Goal: Information Seeking & Learning: Learn about a topic

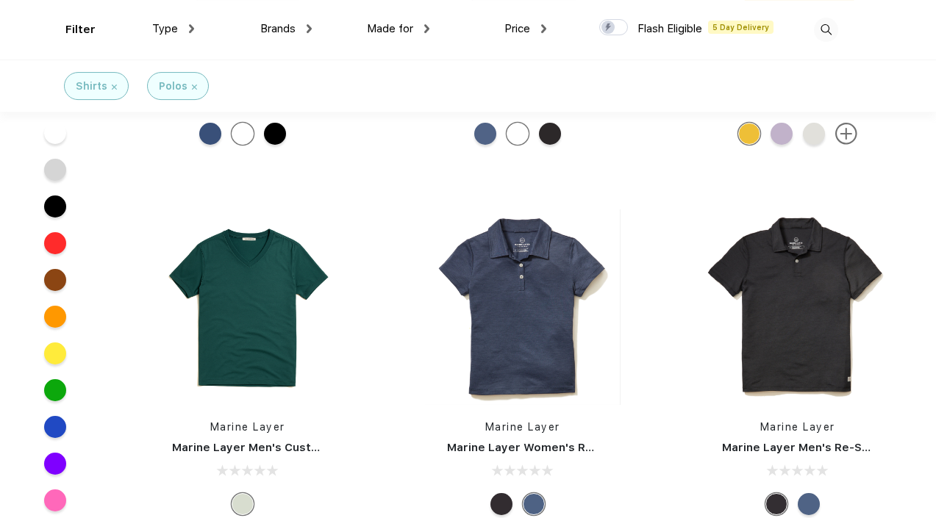
scroll to position [258, 0]
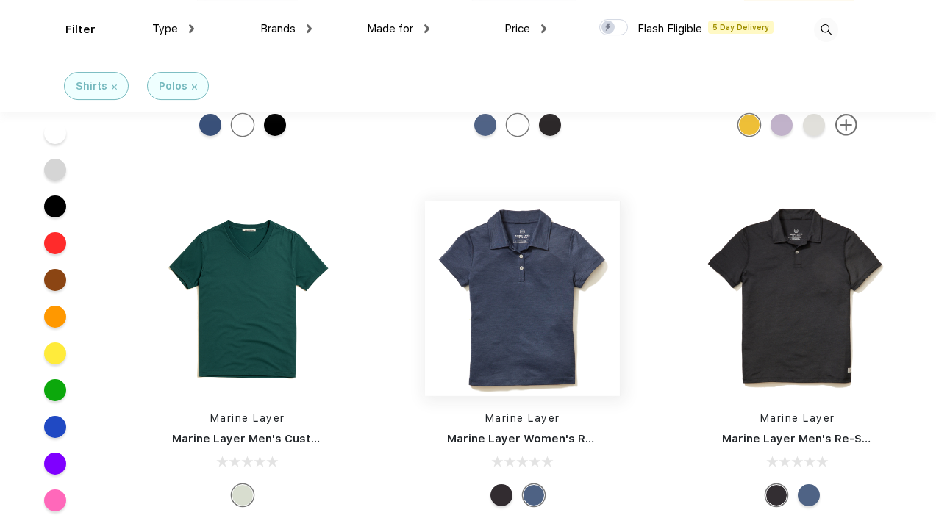
click at [523, 345] on img at bounding box center [522, 298] width 195 height 195
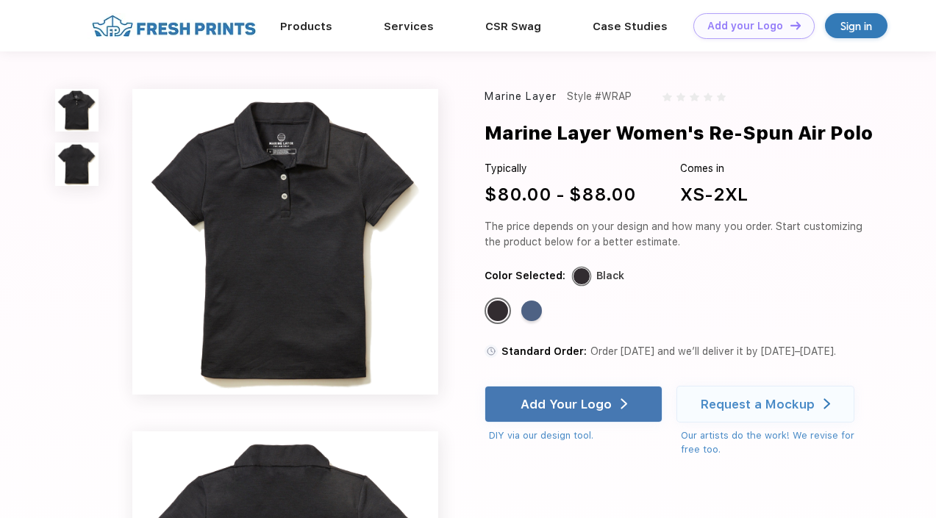
scroll to position [258, 0]
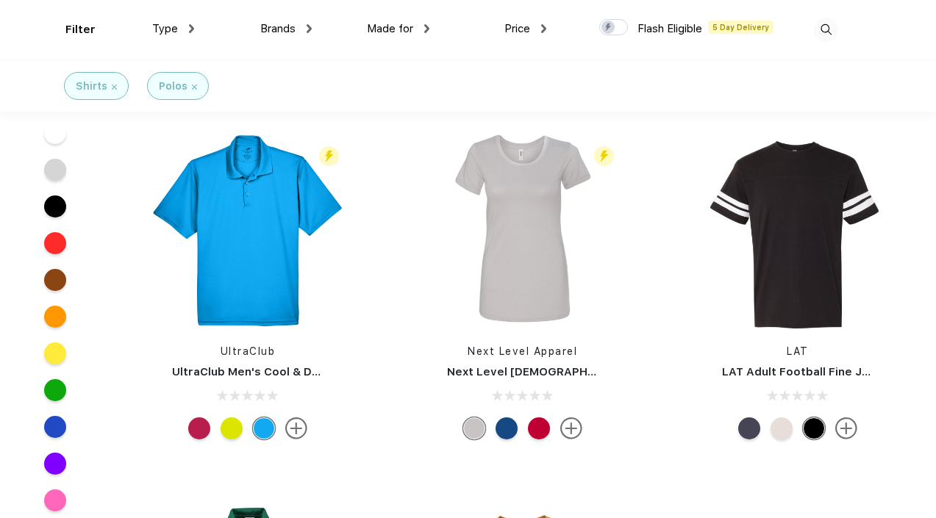
scroll to position [2177, 0]
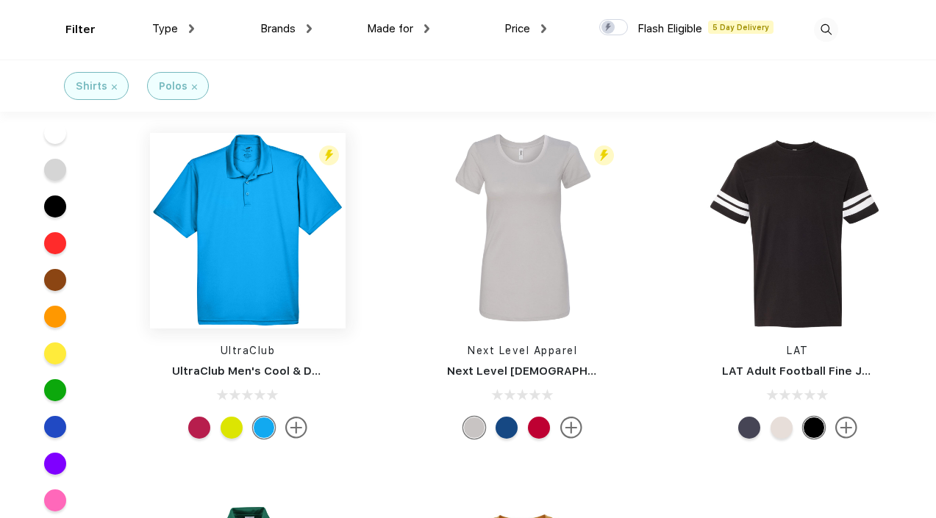
click at [233, 275] on img at bounding box center [247, 230] width 195 height 195
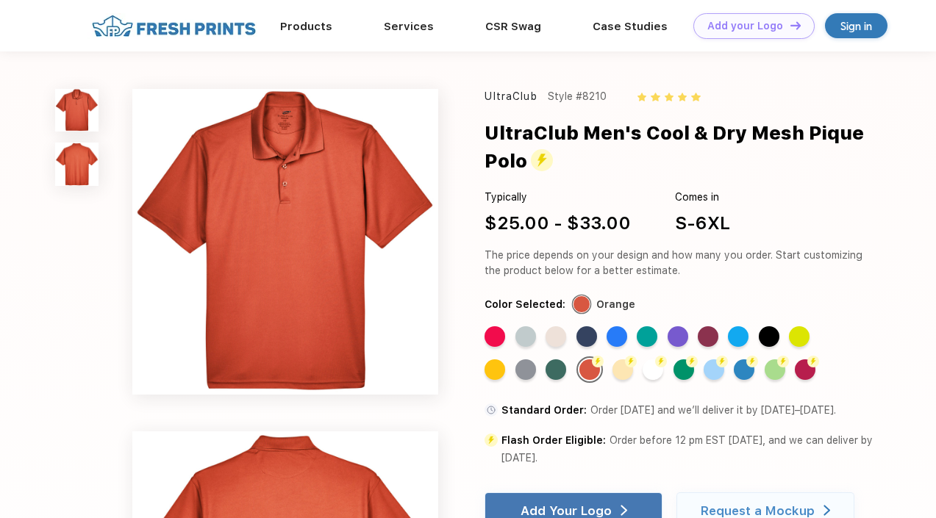
click at [318, 263] on img at bounding box center [285, 242] width 306 height 306
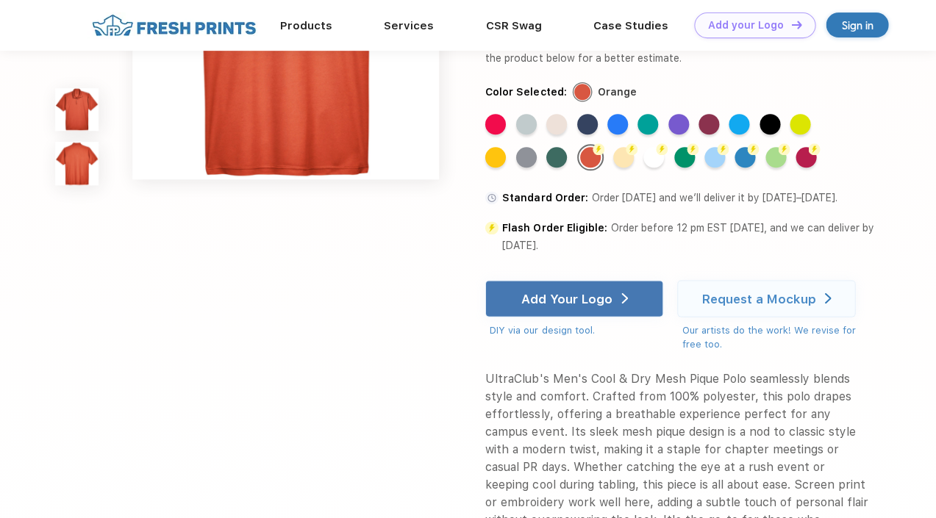
scroll to position [513, 0]
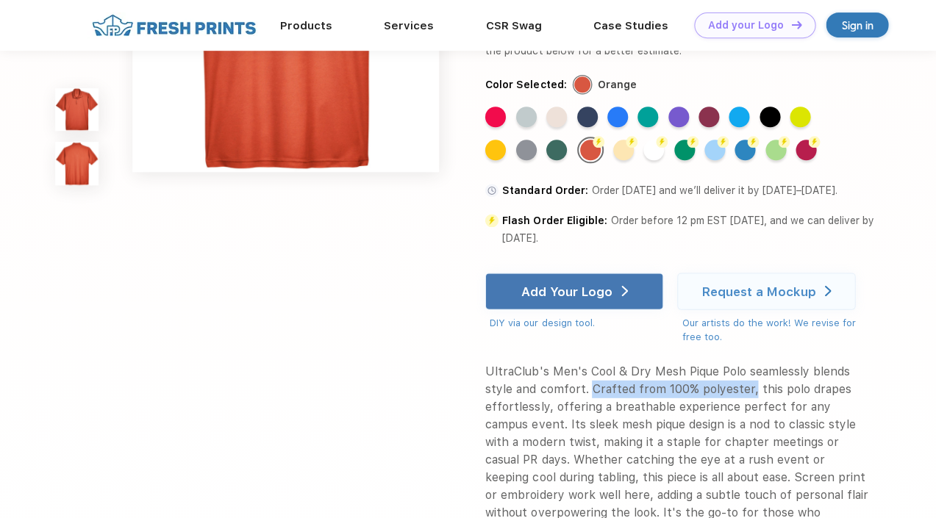
drag, startPoint x: 751, startPoint y: 387, endPoint x: 589, endPoint y: 391, distance: 161.7
click at [590, 391] on div "UltraClub's Men's Cool & Dry Mesh Pique Polo seamlessly blends style and comfor…" at bounding box center [676, 450] width 384 height 176
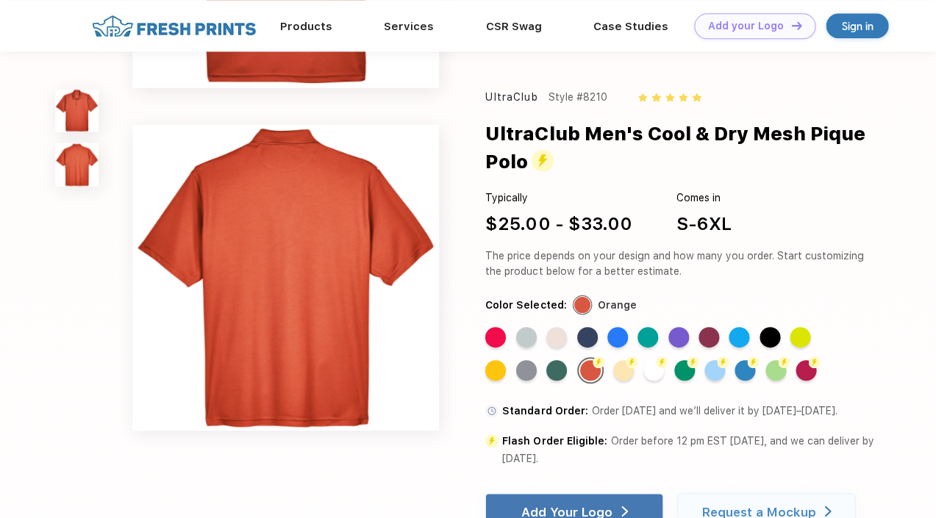
scroll to position [253, 0]
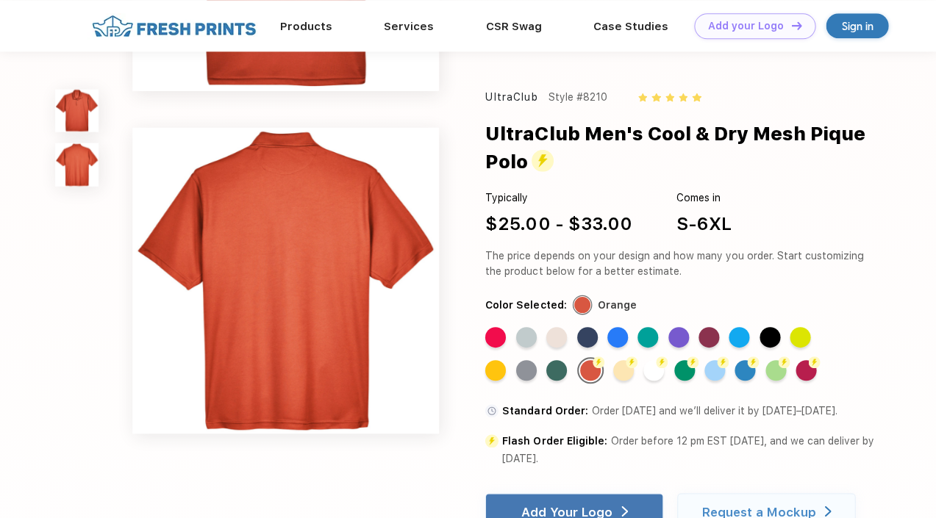
click at [412, 260] on img at bounding box center [285, 280] width 306 height 306
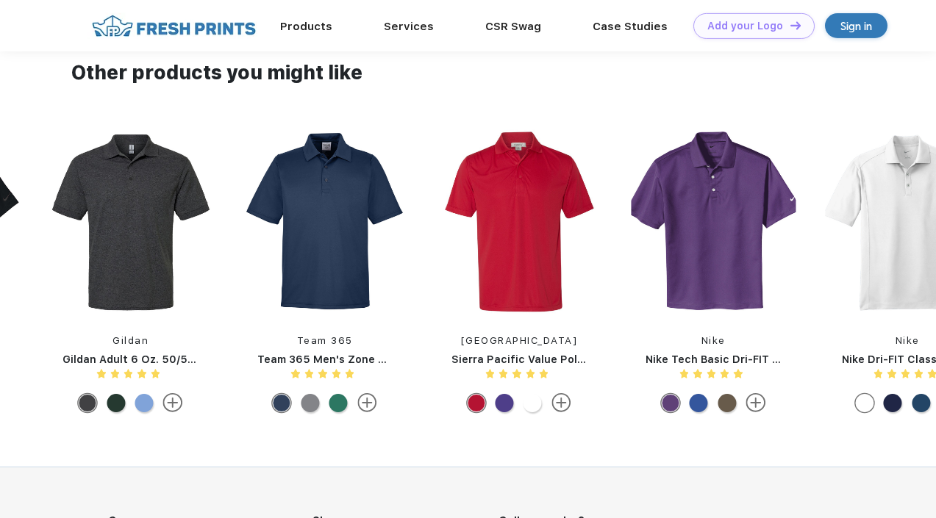
scroll to position [1107, 0]
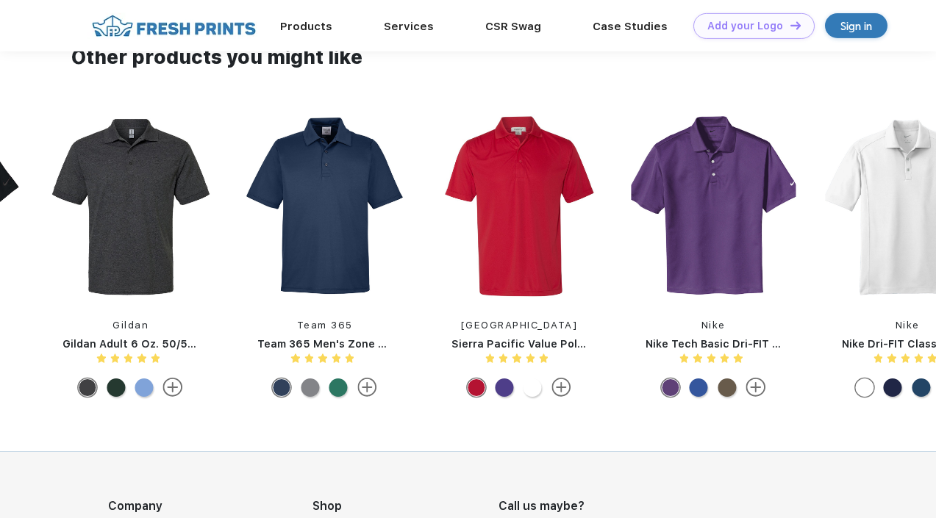
click at [329, 203] on img at bounding box center [325, 207] width 165 height 187
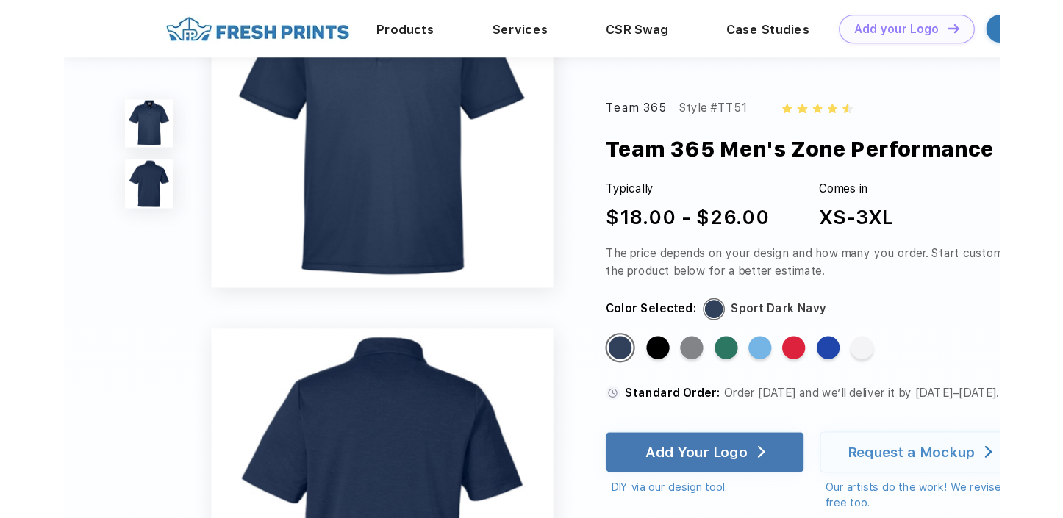
scroll to position [74, 0]
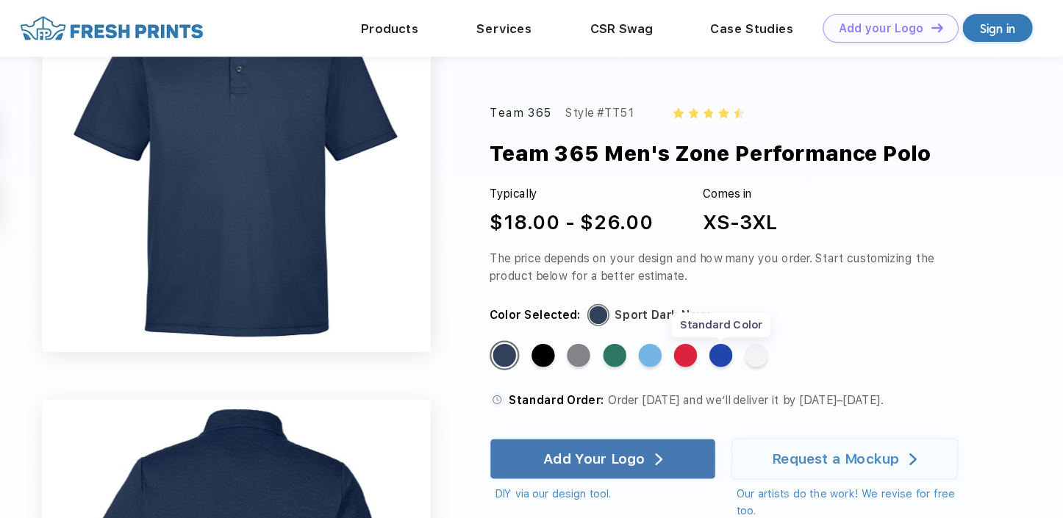
click at [760, 320] on div "Standard Color" at bounding box center [757, 318] width 21 height 21
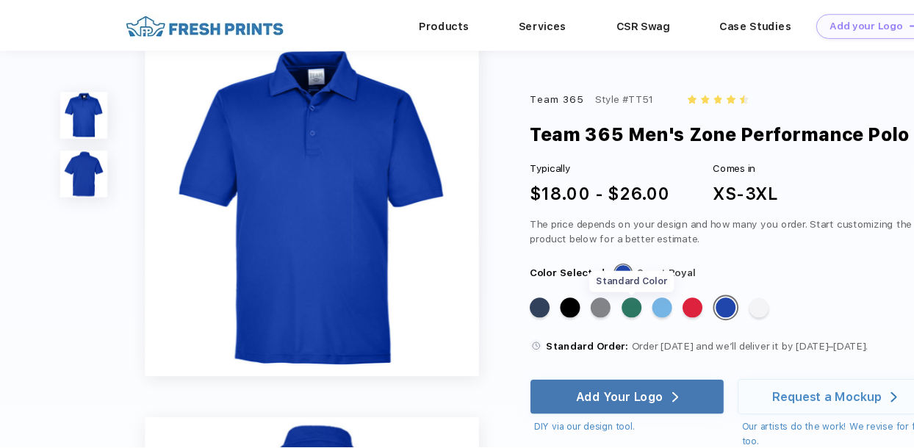
scroll to position [0, 0]
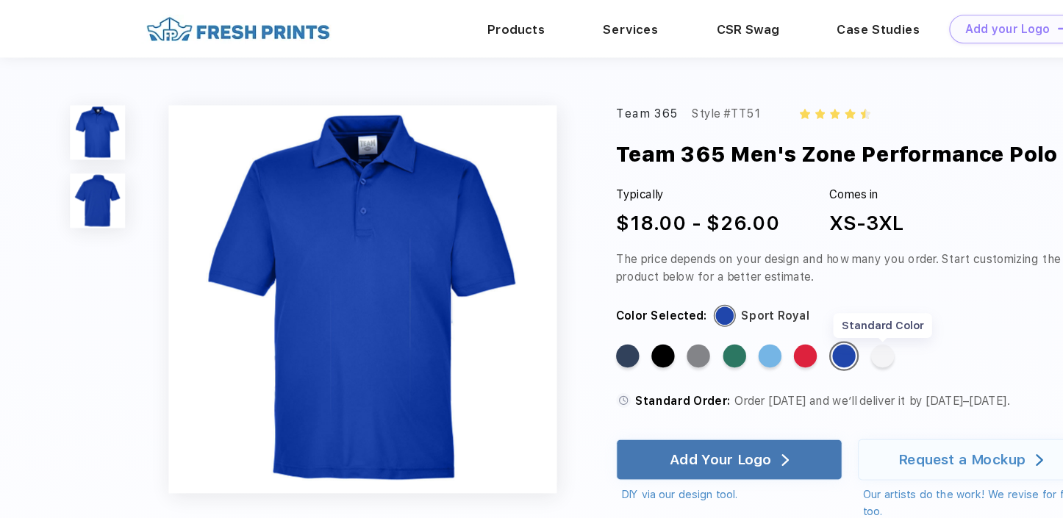
click at [786, 315] on div "Standard Color" at bounding box center [788, 318] width 21 height 21
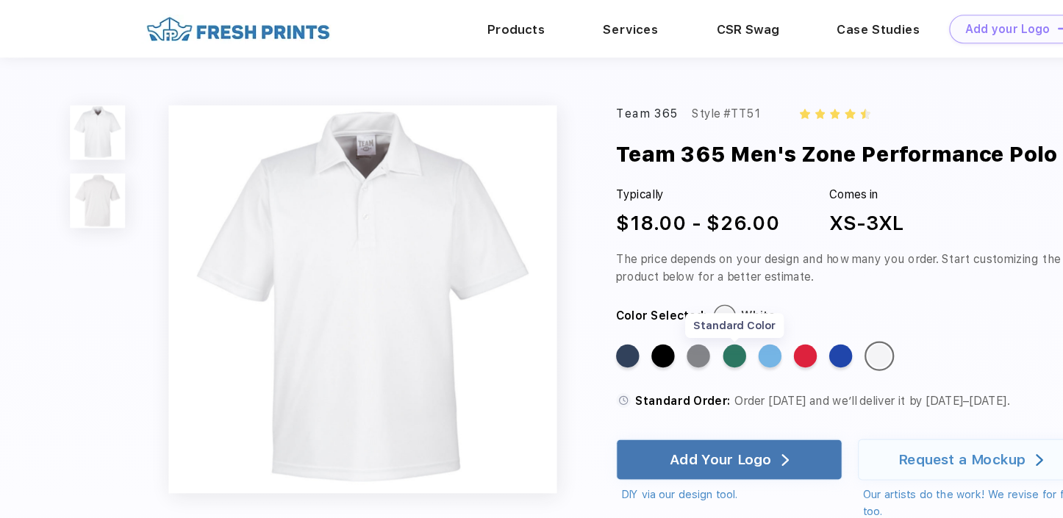
click at [655, 317] on div "Standard Color" at bounding box center [656, 318] width 21 height 21
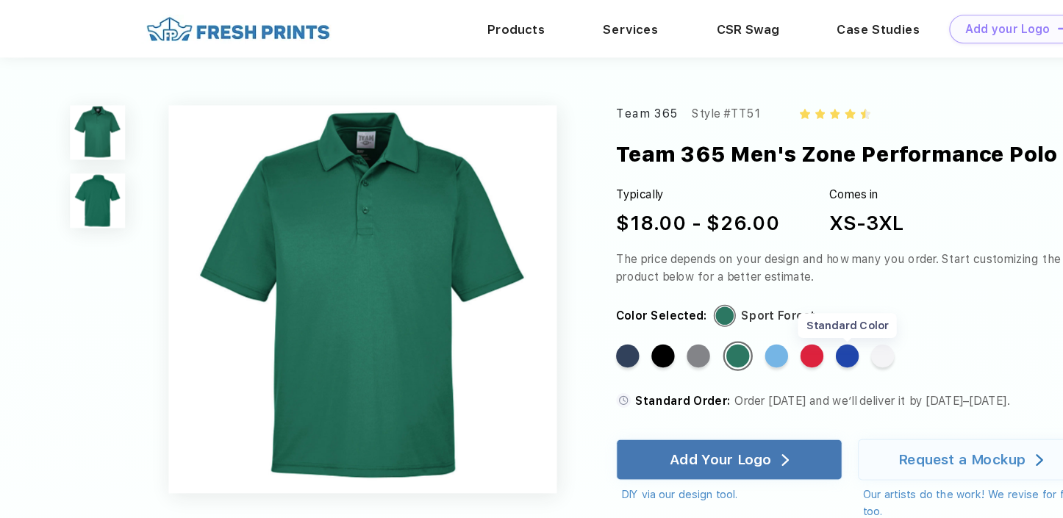
click at [757, 315] on div "Standard Color" at bounding box center [757, 318] width 21 height 21
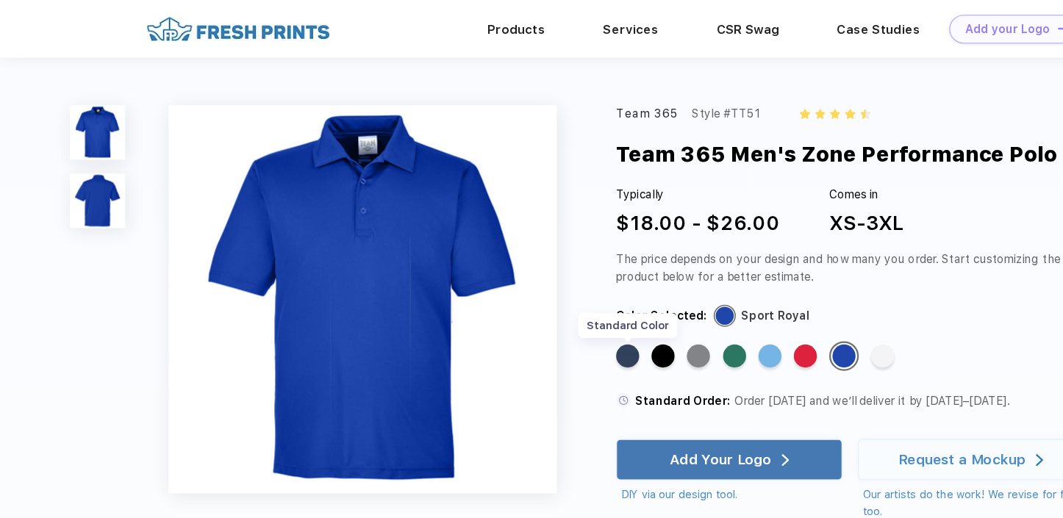
click at [559, 320] on div "Standard Color" at bounding box center [560, 318] width 21 height 21
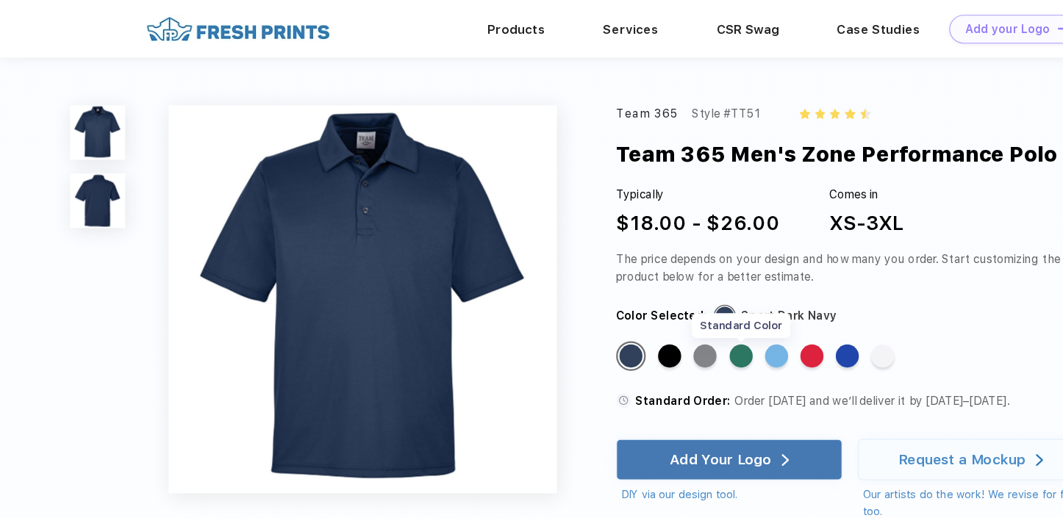
click at [664, 318] on div "Standard Color" at bounding box center [662, 318] width 21 height 21
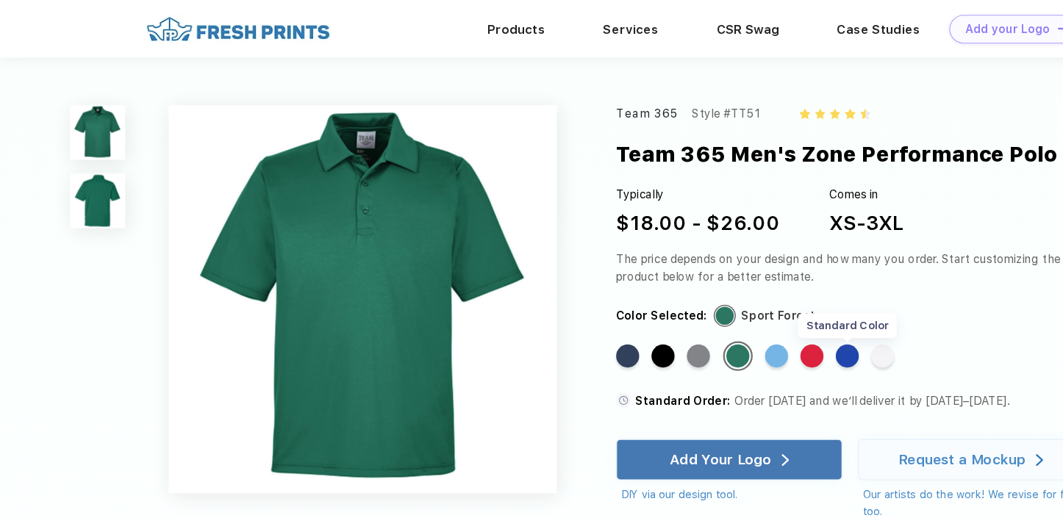
click at [757, 317] on div "Standard Color" at bounding box center [757, 318] width 21 height 21
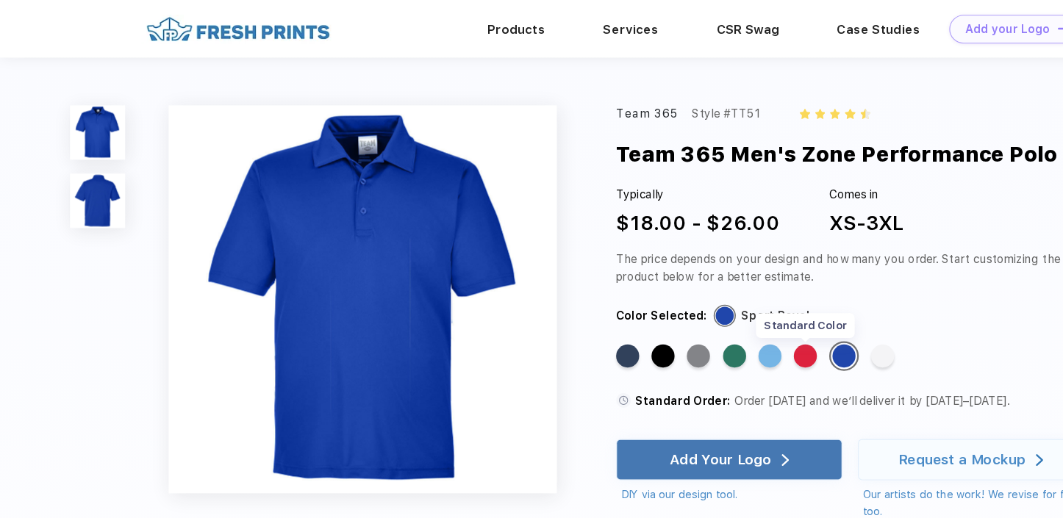
click at [721, 319] on div "Standard Color" at bounding box center [719, 318] width 21 height 21
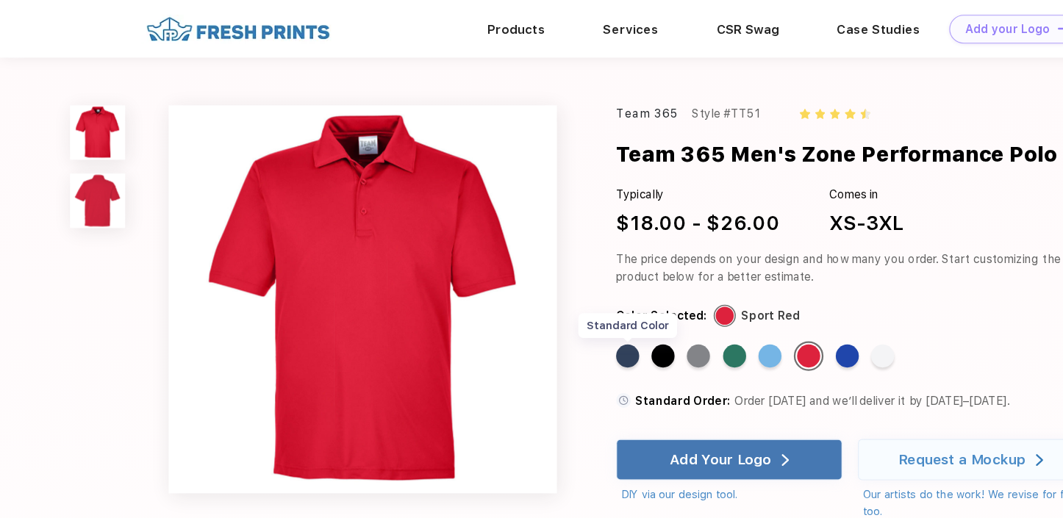
click at [562, 319] on div "Standard Color" at bounding box center [560, 318] width 21 height 21
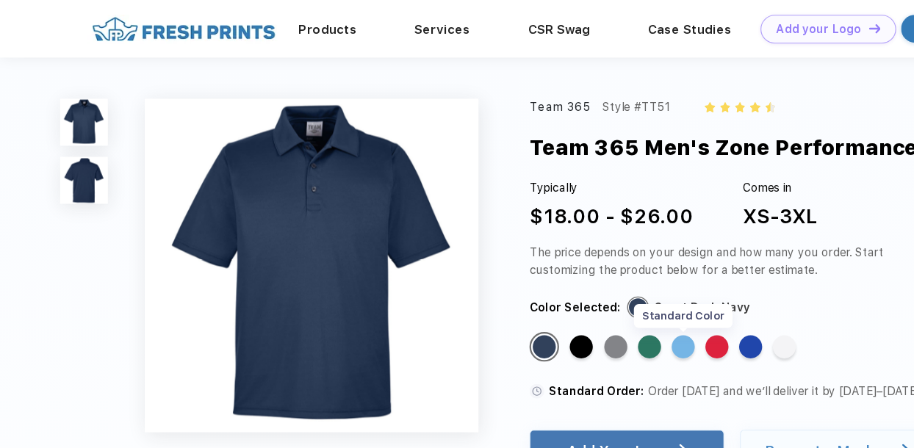
click at [609, 307] on div "Standard Color" at bounding box center [610, 310] width 21 height 21
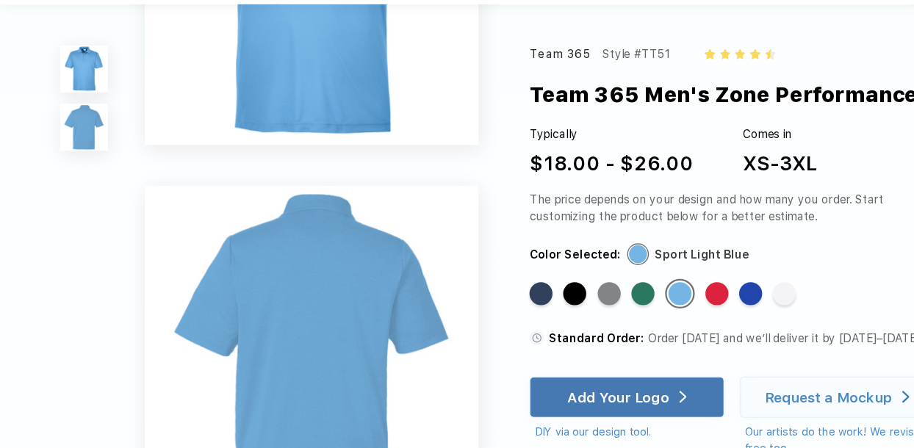
scroll to position [159, 0]
click at [542, 307] on div "Standard Color" at bounding box center [544, 310] width 21 height 21
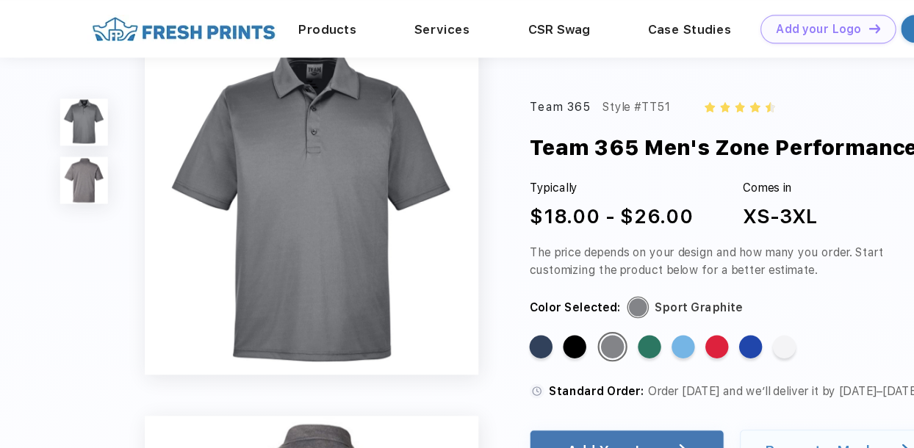
scroll to position [0, 0]
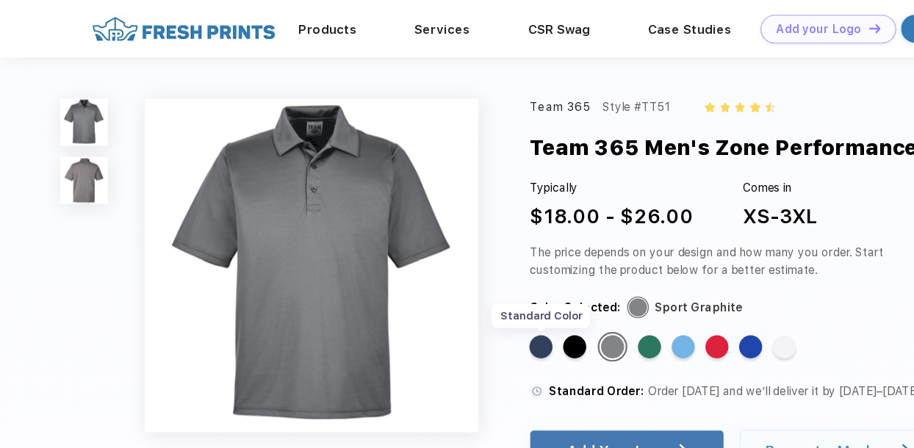
click at [485, 312] on div "Standard Color" at bounding box center [483, 310] width 21 height 21
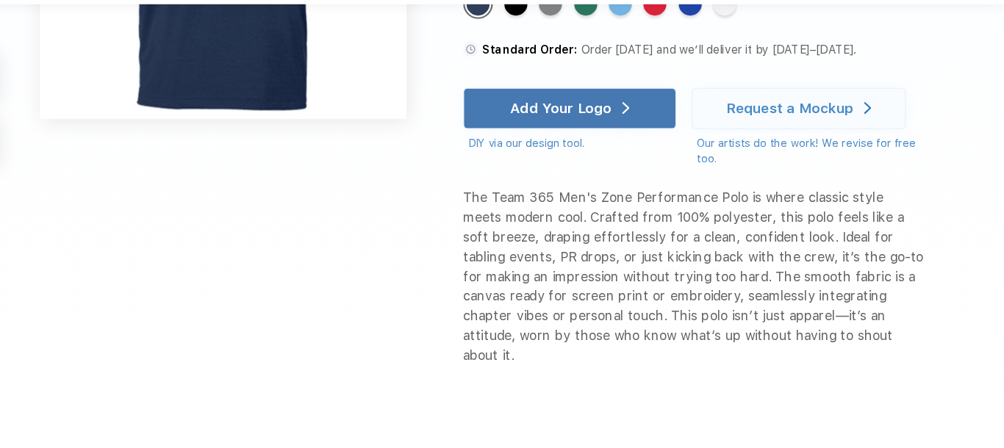
scroll to position [582, 0]
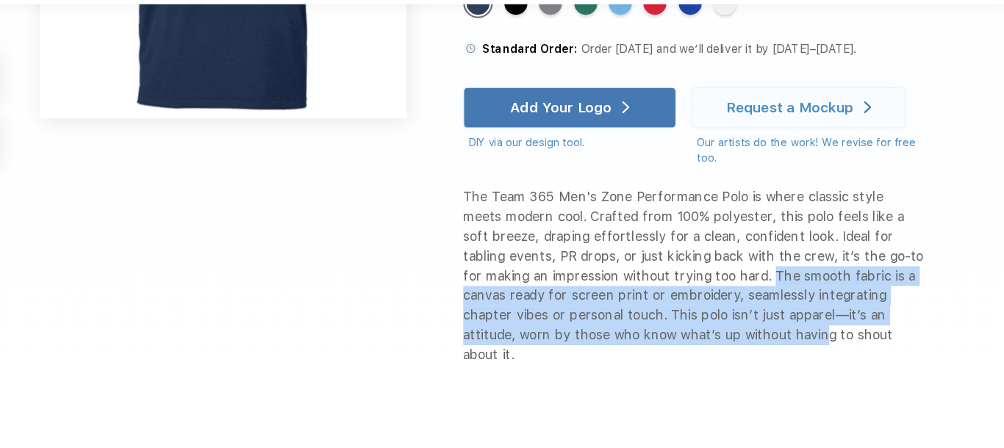
drag, startPoint x: 778, startPoint y: 294, endPoint x: 824, endPoint y: 347, distance: 69.8
click at [842, 351] on div "The Team 365 Men's Zone Performance Polo is where classic style meets modern co…" at bounding box center [726, 294] width 412 height 159
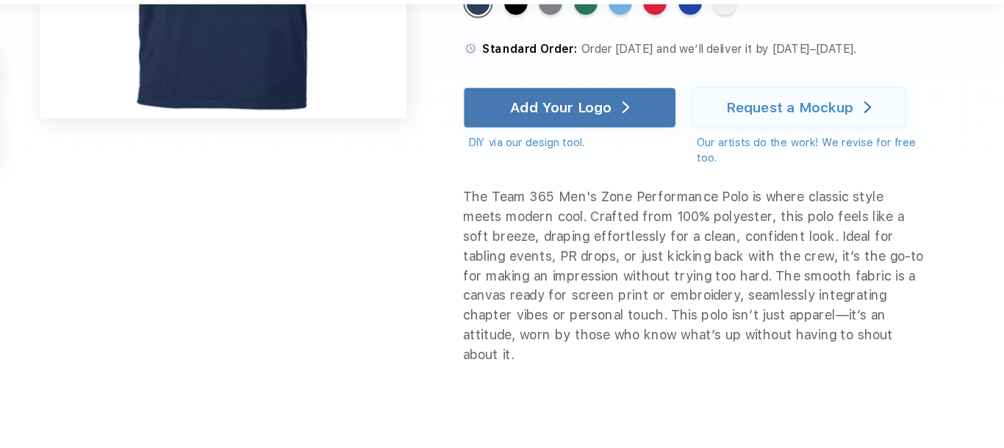
click at [664, 246] on div "The Team 365 Men's Zone Performance Polo is where classic style meets modern co…" at bounding box center [726, 294] width 412 height 159
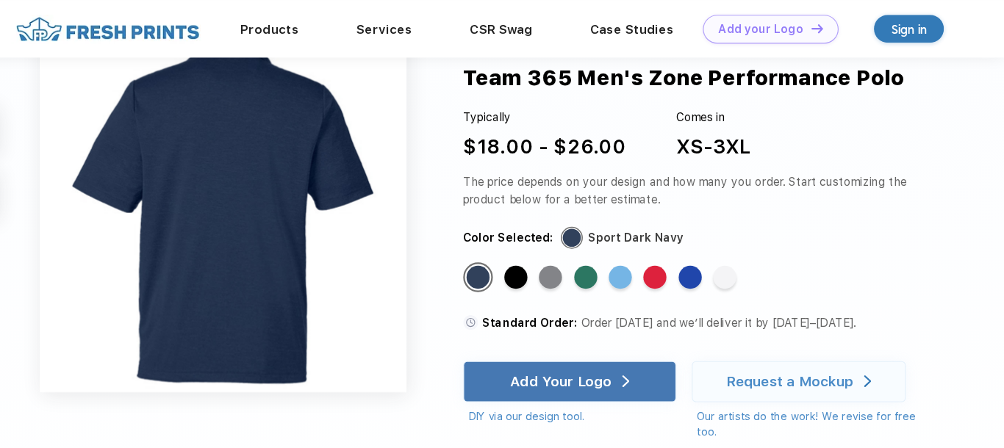
scroll to position [359, 0]
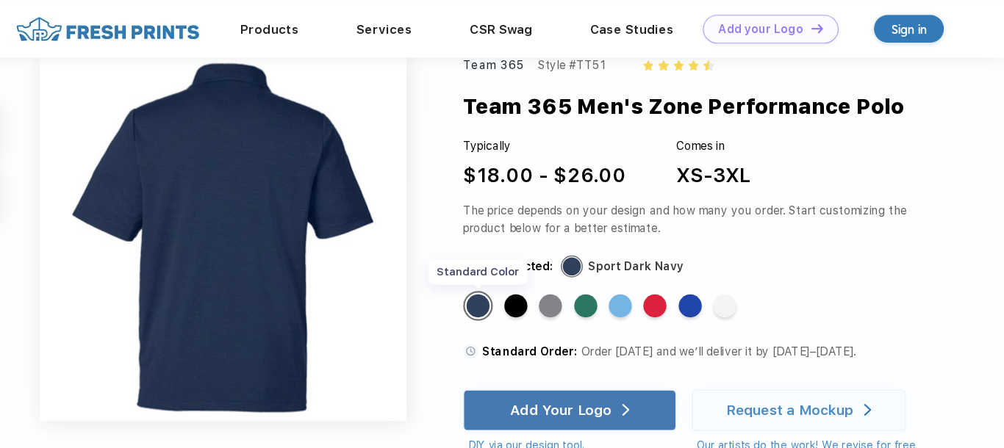
click at [539, 278] on div "Standard Color" at bounding box center [533, 274] width 21 height 21
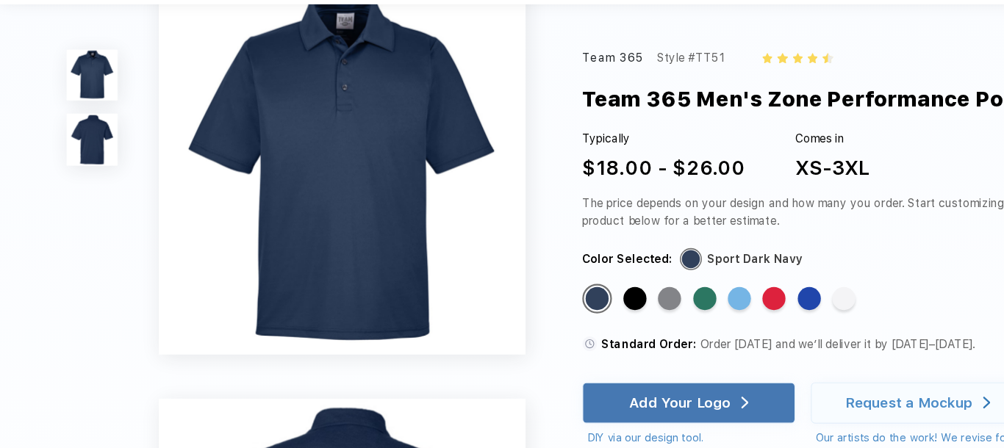
scroll to position [6, 0]
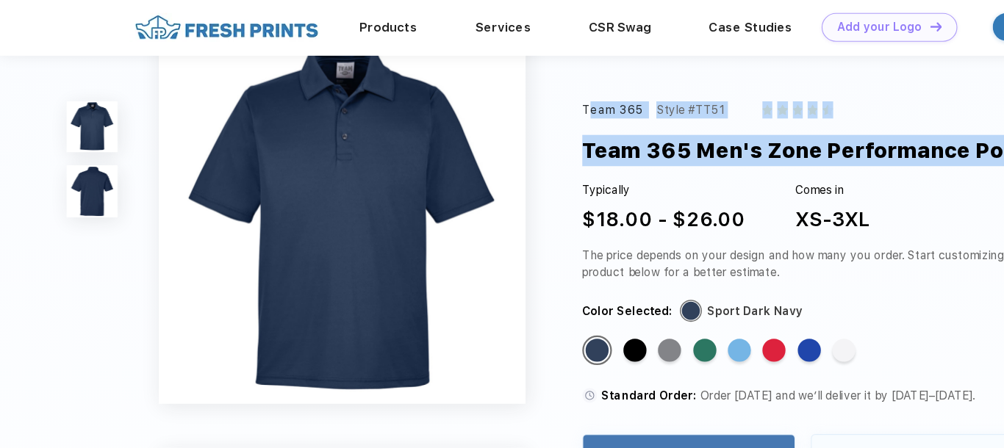
drag, startPoint x: 525, startPoint y: 98, endPoint x: 889, endPoint y: 135, distance: 365.7
click at [889, 135] on div "Team 365 Style #TT51 Team 365 Men's Zone Performance Polo Typically $18.00 - $2…" at bounding box center [726, 365] width 412 height 546
copy div "Team 365 Style #TT51 Team 365 Men's Zone Performance Po"
